Goal: Information Seeking & Learning: Check status

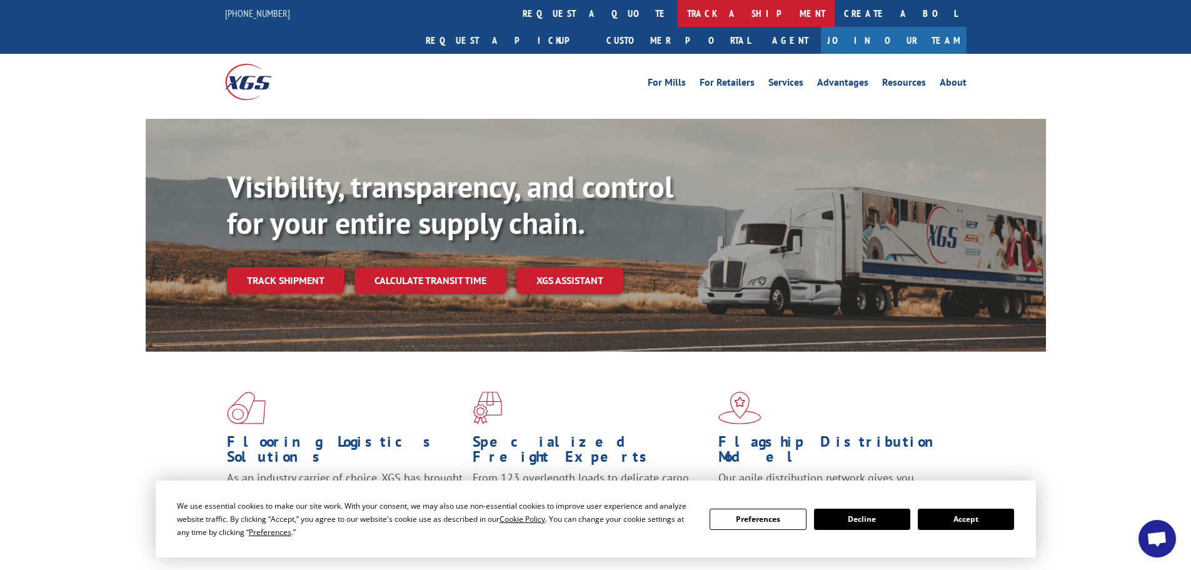
click at [678, 9] on link "track a shipment" at bounding box center [756, 13] width 157 height 27
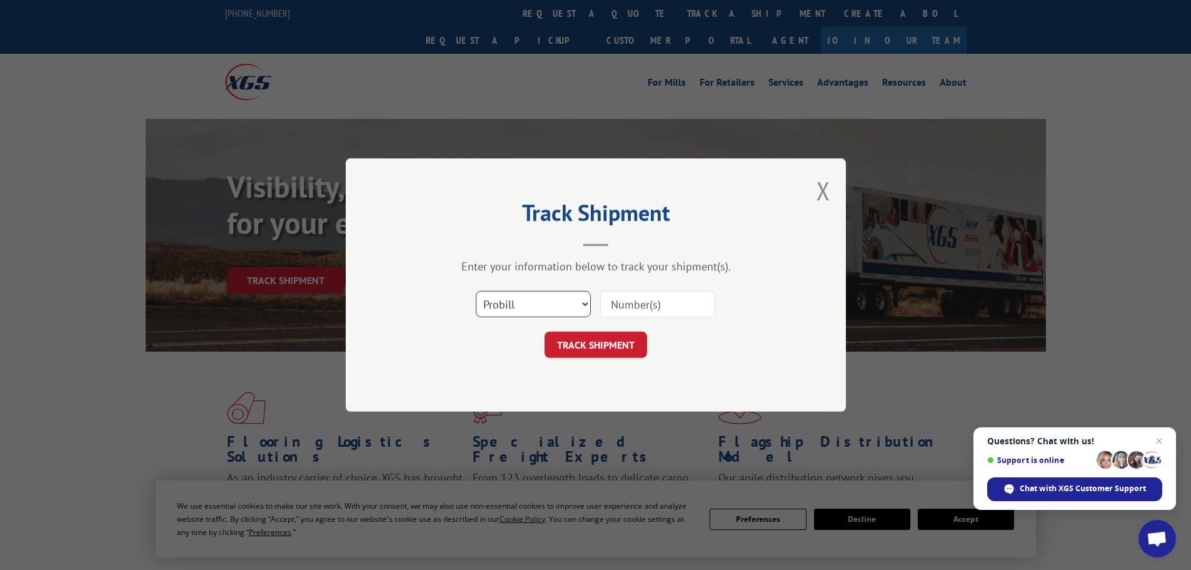
click at [517, 305] on select "Select category... Probill BOL PO" at bounding box center [533, 304] width 115 height 26
select select "bol"
click at [476, 291] on select "Select category... Probill BOL PO" at bounding box center [533, 304] width 115 height 26
click at [630, 308] on input at bounding box center [657, 304] width 115 height 26
paste input "5179915"
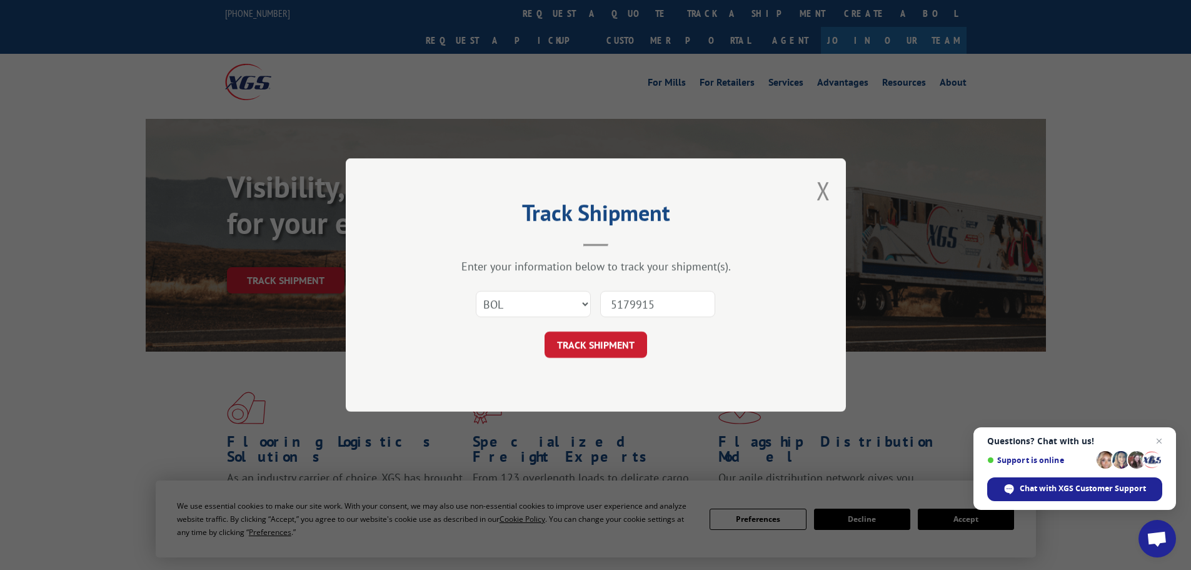
type input "5179915"
click at [545, 331] on button "TRACK SHIPMENT" at bounding box center [596, 344] width 103 height 26
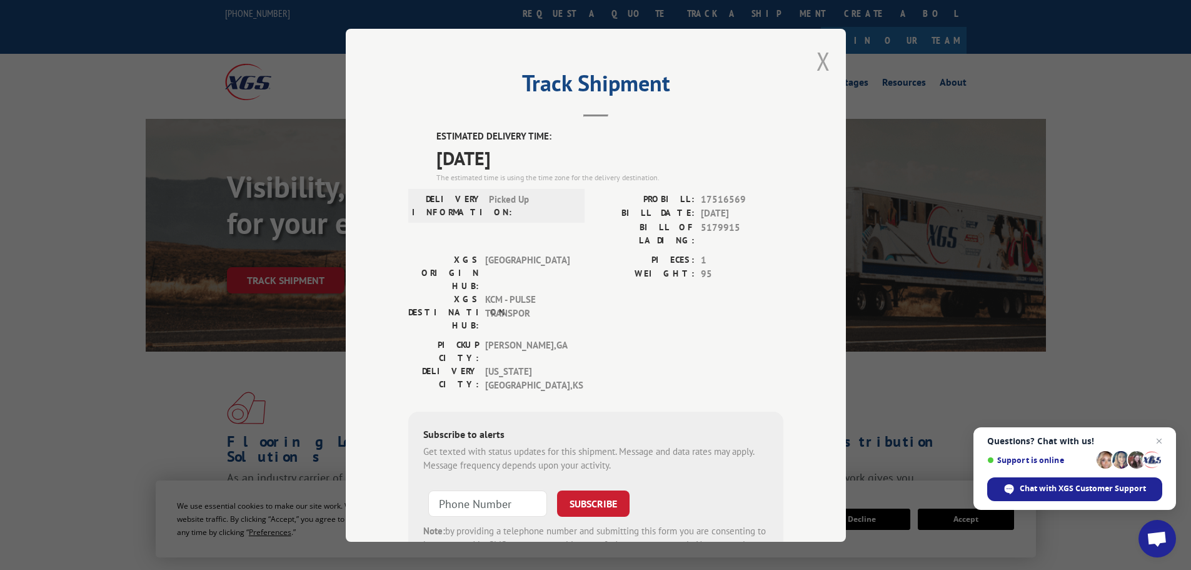
click at [820, 56] on button "Close modal" at bounding box center [824, 60] width 14 height 33
